Goal: Transaction & Acquisition: Obtain resource

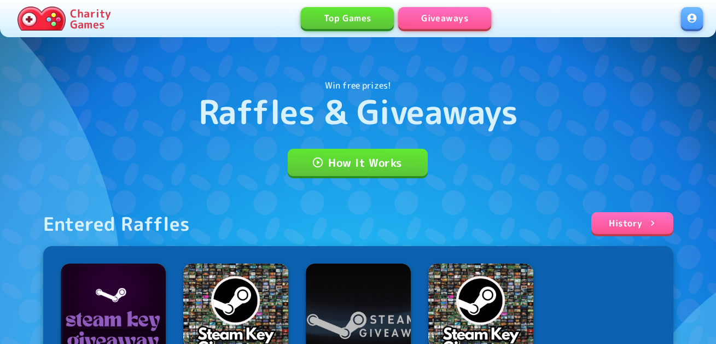
click at [698, 17] on link at bounding box center [692, 18] width 22 height 22
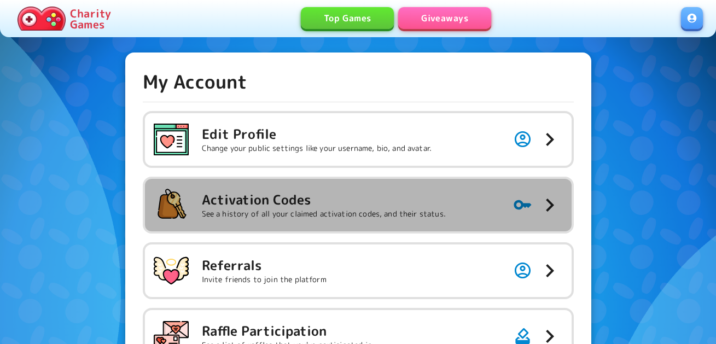
click at [325, 203] on h5 "Activation Codes" at bounding box center [324, 199] width 244 height 17
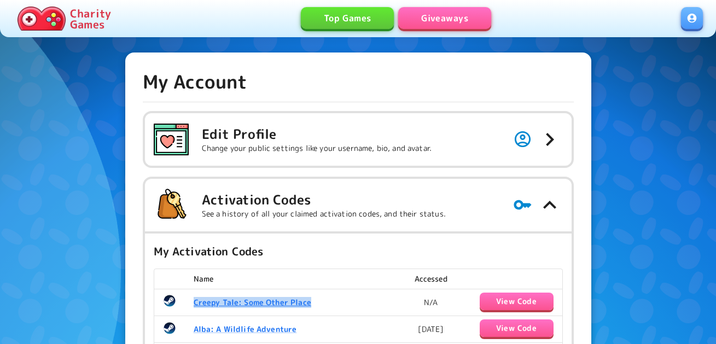
drag, startPoint x: 332, startPoint y: 298, endPoint x: 190, endPoint y: 310, distance: 142.0
click at [190, 310] on td "Creepy Tale: Some Other Place" at bounding box center [291, 302] width 213 height 27
copy b "Creepy Tale: Some Other Place"
click at [532, 301] on button "View Code" at bounding box center [516, 300] width 74 height 17
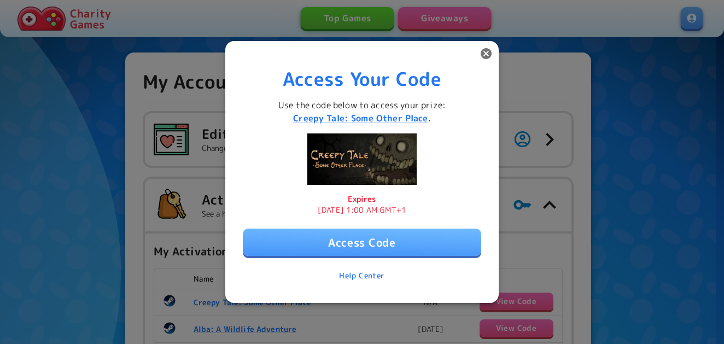
click at [370, 239] on button "Access Code" at bounding box center [362, 241] width 238 height 27
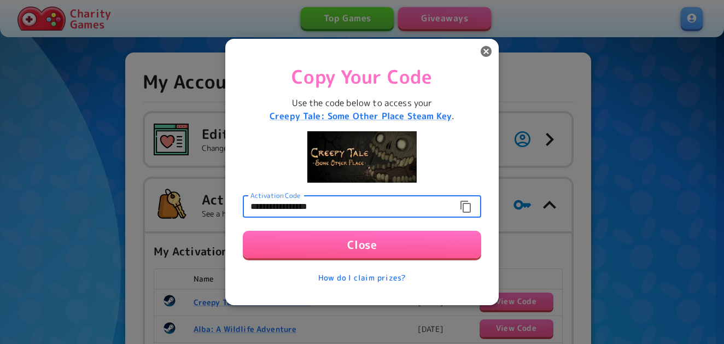
drag, startPoint x: 361, startPoint y: 203, endPoint x: 255, endPoint y: 196, distance: 105.8
click at [260, 196] on div "**********" at bounding box center [362, 207] width 238 height 22
click at [291, 204] on input "**********" at bounding box center [347, 207] width 209 height 22
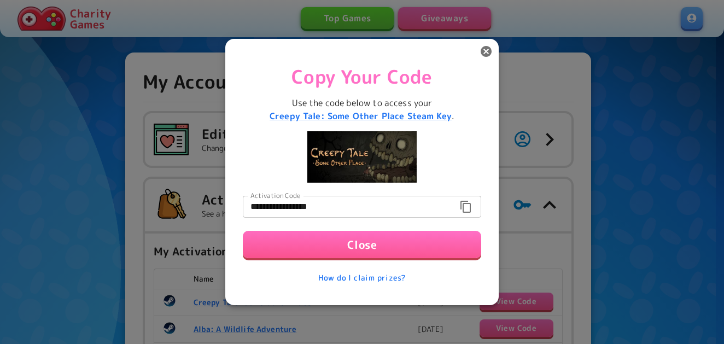
click at [622, 259] on div at bounding box center [362, 172] width 724 height 344
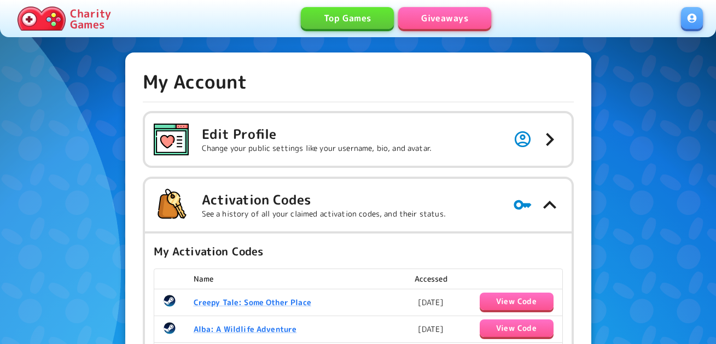
click at [437, 17] on link "Giveaways" at bounding box center [444, 18] width 93 height 22
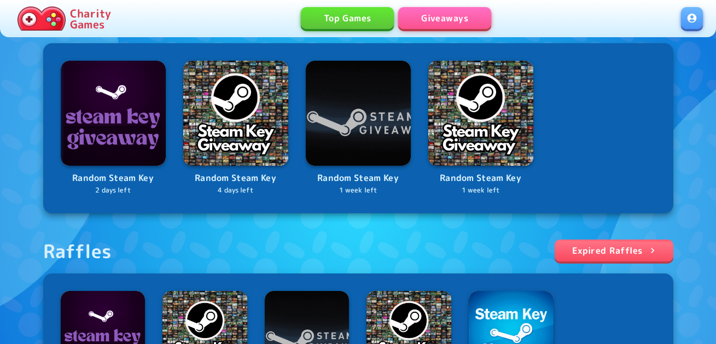
scroll to position [273, 0]
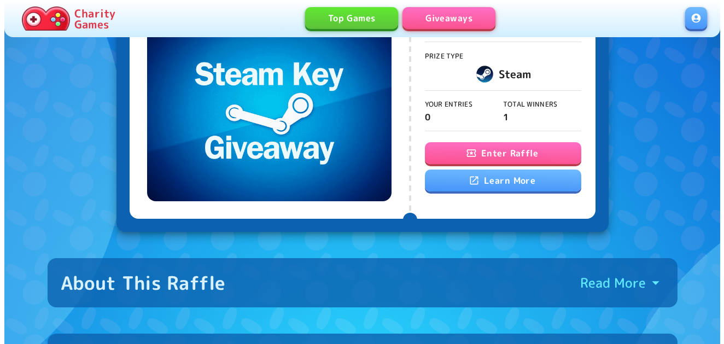
scroll to position [109, 0]
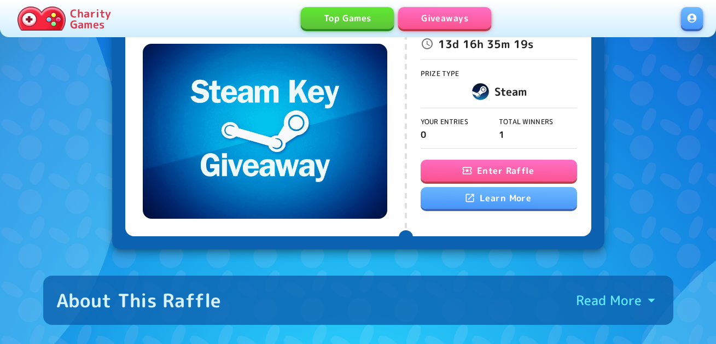
click at [525, 167] on button "Enter Raffle" at bounding box center [498, 171] width 156 height 22
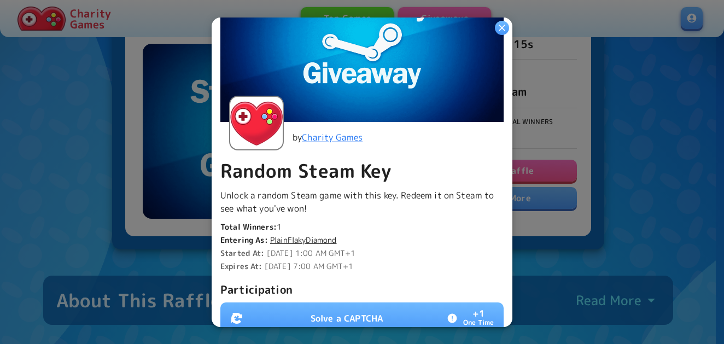
scroll to position [164, 0]
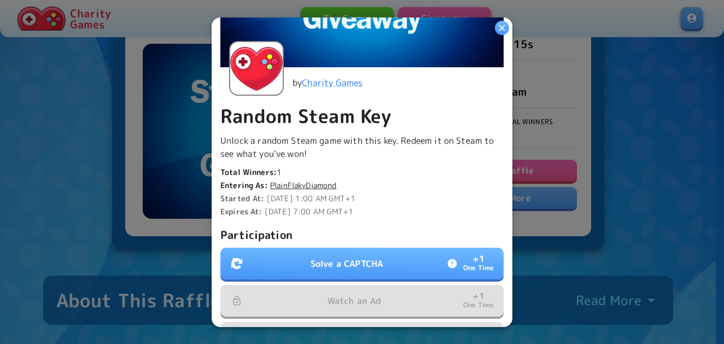
click at [358, 250] on button "Solve a CAPTCHA + 1 One Time" at bounding box center [361, 264] width 283 height 32
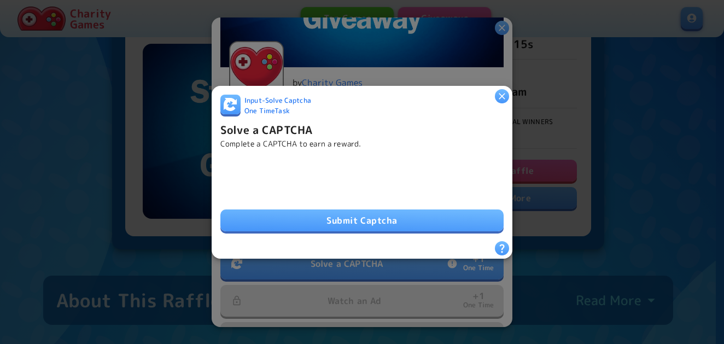
click at [347, 205] on div "Submit Captcha" at bounding box center [361, 195] width 283 height 74
click at [347, 210] on button "Submit Captcha" at bounding box center [361, 220] width 283 height 22
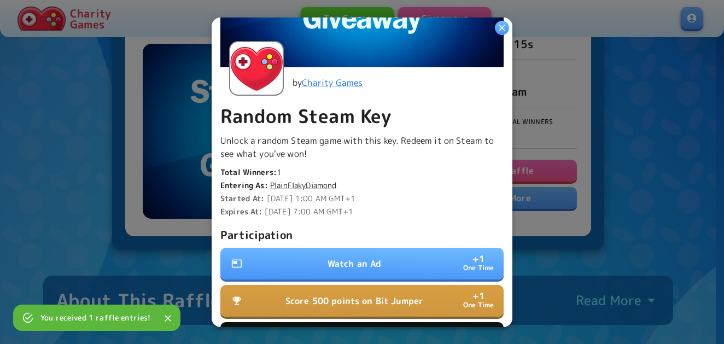
click at [345, 252] on button "Watch an Ad + 1 One Time" at bounding box center [361, 264] width 283 height 32
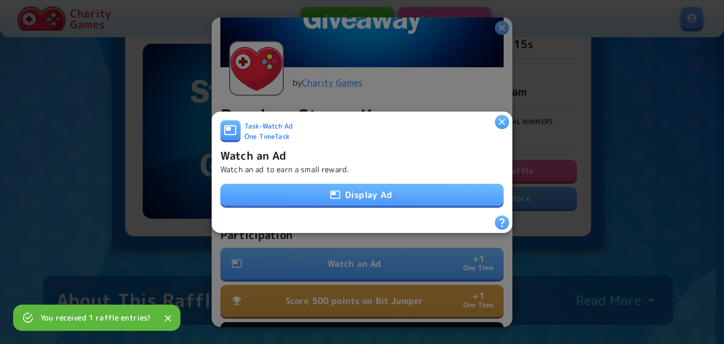
click at [355, 193] on button "Display Ad" at bounding box center [361, 195] width 283 height 22
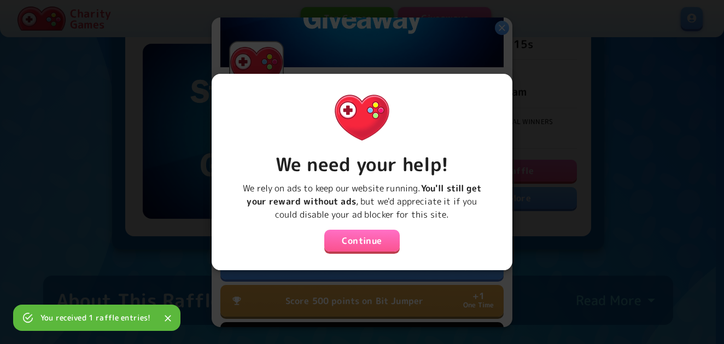
click at [354, 241] on button "Continue" at bounding box center [361, 241] width 75 height 22
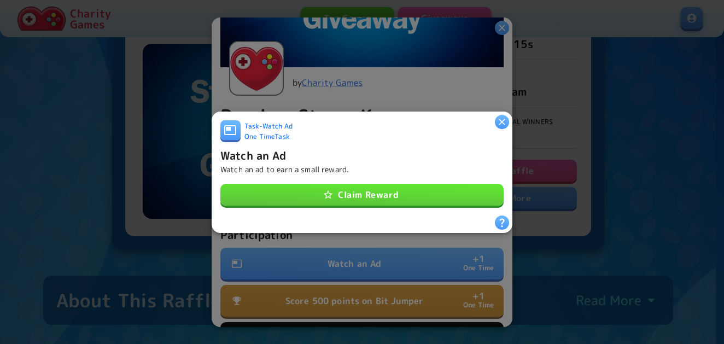
click at [379, 188] on button "Claim Reward" at bounding box center [361, 195] width 283 height 22
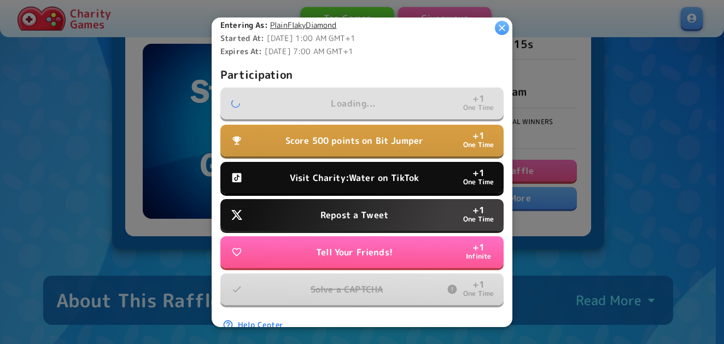
scroll to position [328, 0]
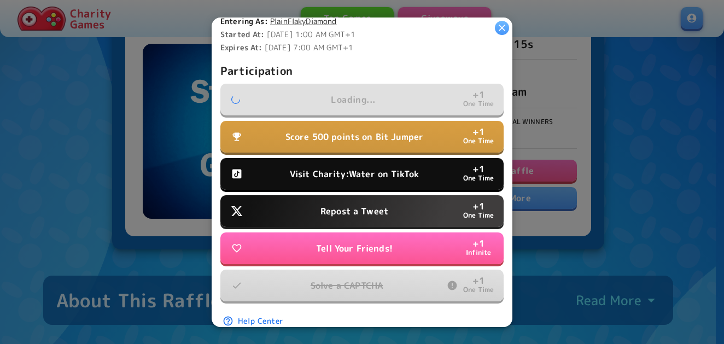
click at [360, 207] on p "Repost a Tweet" at bounding box center [354, 210] width 68 height 13
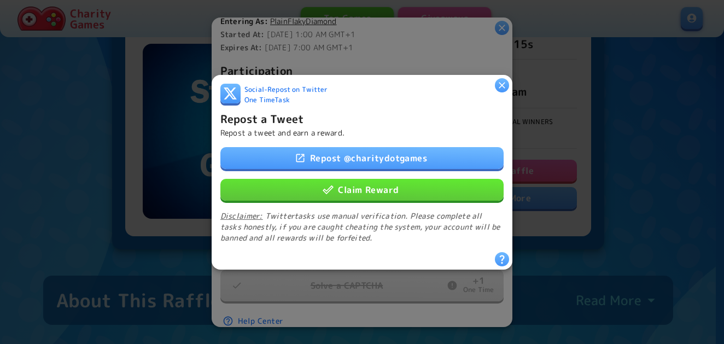
click at [351, 183] on button "Claim Reward" at bounding box center [361, 189] width 283 height 22
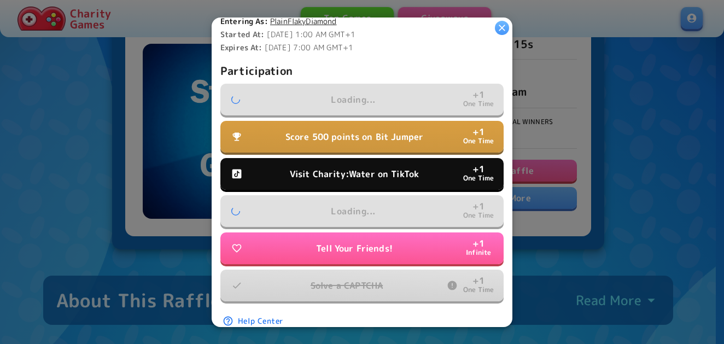
click at [354, 169] on p "Visit Charity:Water on TikTok" at bounding box center [354, 173] width 129 height 13
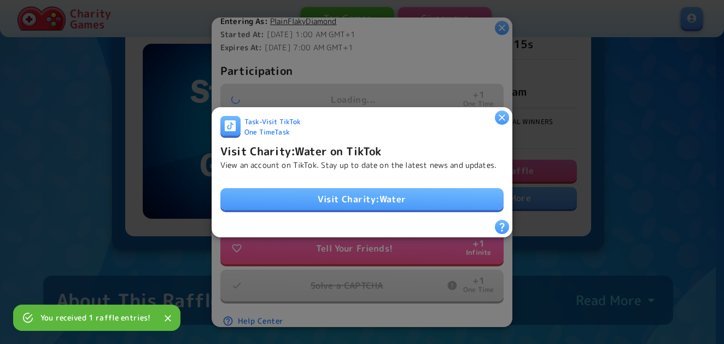
click at [350, 190] on link "Visit Charity:Water" at bounding box center [361, 199] width 283 height 22
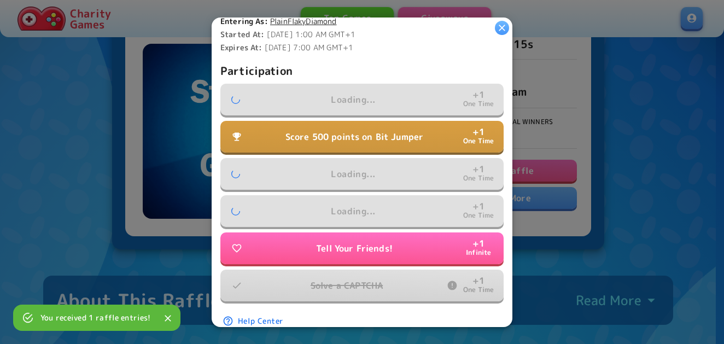
click at [303, 136] on p "Score 500 points on Bit Jumper" at bounding box center [354, 136] width 138 height 13
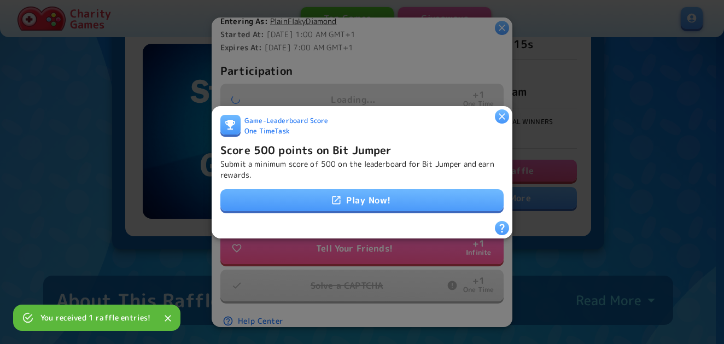
click at [343, 196] on link "Play Now!" at bounding box center [361, 200] width 283 height 22
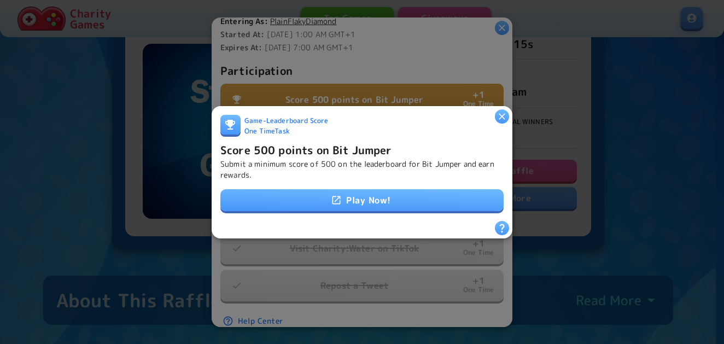
click at [332, 144] on h6 "Score 500 points on Bit Jumper" at bounding box center [306, 148] width 172 height 17
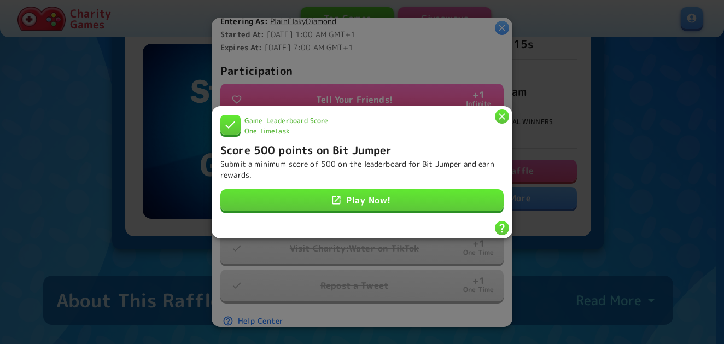
click at [498, 110] on icon "button" at bounding box center [501, 115] width 11 height 11
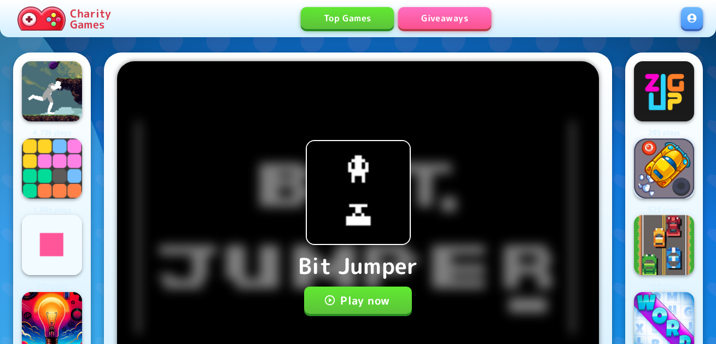
click at [338, 290] on button "Play now" at bounding box center [358, 299] width 108 height 27
